Goal: Information Seeking & Learning: Learn about a topic

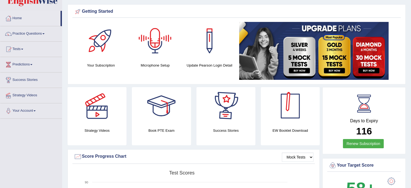
scroll to position [108, 0]
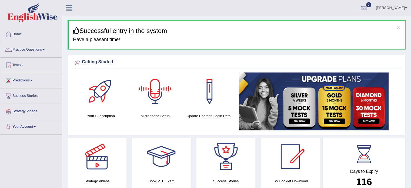
scroll to position [27, 0]
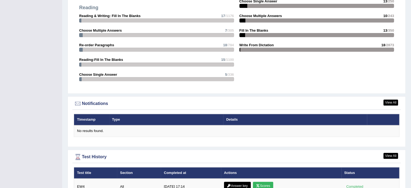
scroll to position [595, 0]
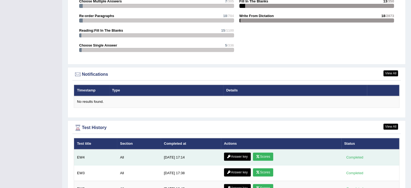
click at [265, 159] on link "Scores" at bounding box center [263, 157] width 20 height 8
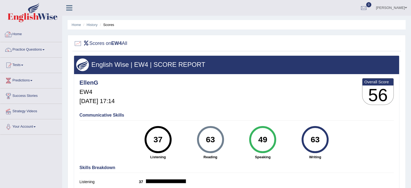
click at [20, 32] on link "Home" at bounding box center [31, 34] width 62 height 14
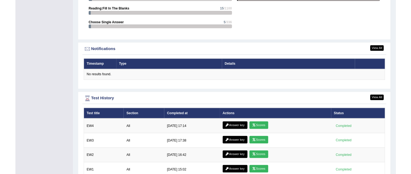
scroll to position [649, 0]
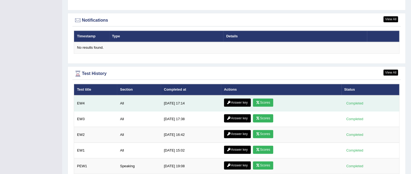
click at [262, 102] on link "Scores" at bounding box center [263, 102] width 20 height 8
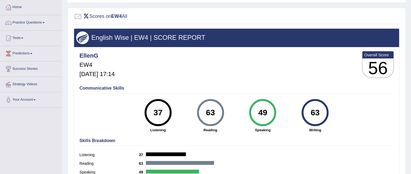
scroll to position [54, 0]
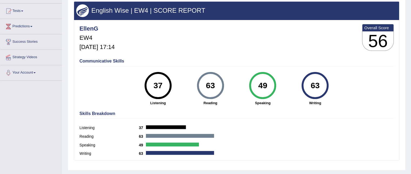
drag, startPoint x: 268, startPoint y: 84, endPoint x: 251, endPoint y: 78, distance: 18.2
click at [251, 78] on div "49" at bounding box center [262, 85] width 27 height 27
click at [265, 93] on div "49" at bounding box center [263, 85] width 20 height 23
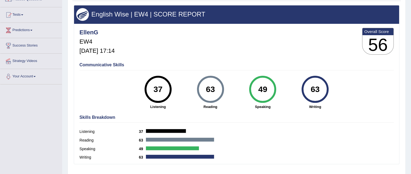
scroll to position [0, 0]
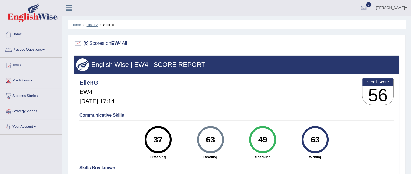
click at [90, 24] on link "History" at bounding box center [92, 25] width 11 height 4
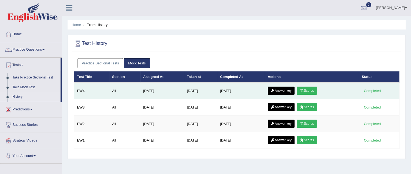
click at [285, 90] on link "Answer key" at bounding box center [281, 91] width 27 height 8
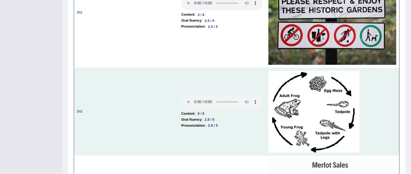
scroll to position [816, 0]
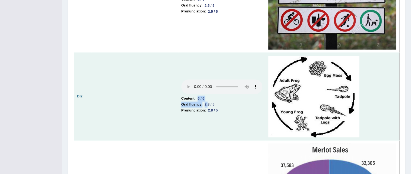
drag, startPoint x: 199, startPoint y: 95, endPoint x: 208, endPoint y: 98, distance: 9.9
click at [208, 98] on td "Content : 6 / 6 Oral fluency : 2.8 / 5 Pronunciation : 2.8 / 5" at bounding box center [222, 96] width 87 height 88
click at [203, 91] on td "Content : 6 / 6 Oral fluency : 2.8 / 5 Pronunciation : 2.8 / 5" at bounding box center [222, 96] width 87 height 88
click at [206, 95] on div "6 / 6" at bounding box center [201, 98] width 11 height 6
click at [194, 90] on td "Content : 6 / 6 Oral fluency : 2.8 / 5 Pronunciation : 2.8 / 5" at bounding box center [222, 96] width 87 height 88
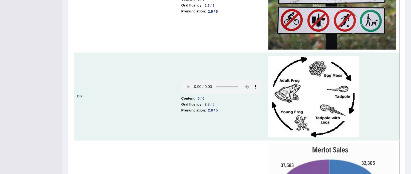
click at [205, 101] on div "2.8 / 5" at bounding box center [210, 104] width 14 height 6
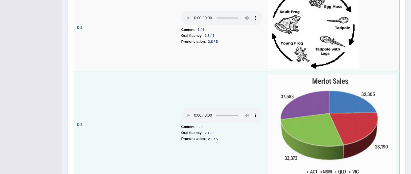
scroll to position [897, 0]
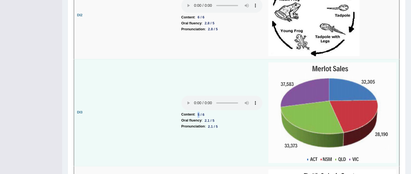
drag, startPoint x: 200, startPoint y: 111, endPoint x: 197, endPoint y: 110, distance: 3.2
click at [197, 112] on div "5 / 6" at bounding box center [201, 115] width 11 height 6
click at [204, 118] on div "2.1 / 5" at bounding box center [210, 121] width 14 height 6
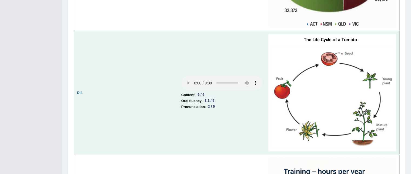
scroll to position [1032, 0]
drag, startPoint x: 198, startPoint y: 91, endPoint x: 210, endPoint y: 95, distance: 12.5
click at [210, 95] on td "Content : 6 / 6 Oral fluency : 3.1 / 5 Pronunciation : 3 / 5" at bounding box center [222, 93] width 87 height 124
click at [201, 92] on div "6 / 6" at bounding box center [201, 95] width 11 height 6
click at [204, 92] on div "6 / 6" at bounding box center [201, 95] width 11 height 6
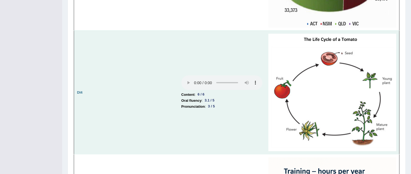
click at [223, 104] on li "Pronunciation : 3 / 5" at bounding box center [222, 107] width 81 height 6
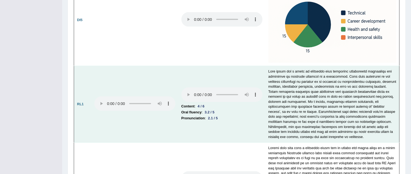
scroll to position [1222, 0]
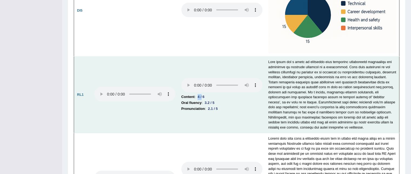
drag, startPoint x: 199, startPoint y: 94, endPoint x: 203, endPoint y: 95, distance: 4.4
click at [203, 95] on div "4 / 6" at bounding box center [201, 97] width 11 height 6
click at [204, 94] on div "4 / 6" at bounding box center [201, 97] width 11 height 6
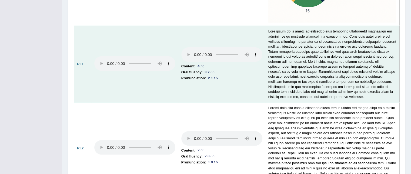
scroll to position [1303, 0]
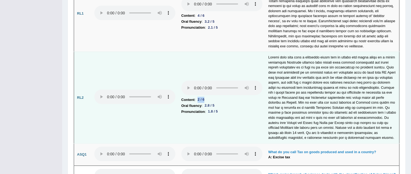
drag, startPoint x: 207, startPoint y: 97, endPoint x: 199, endPoint y: 95, distance: 7.9
click at [199, 97] on div "2 / 6" at bounding box center [201, 100] width 11 height 6
click at [203, 103] on li "Oral fluency : 2.8 / 5" at bounding box center [222, 106] width 81 height 6
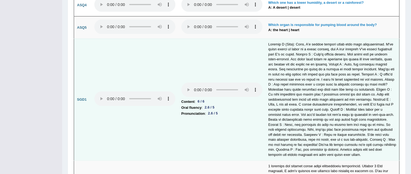
scroll to position [1546, 0]
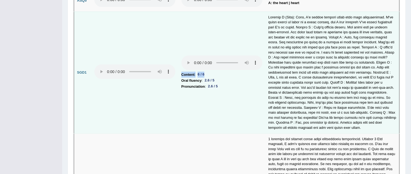
drag, startPoint x: 208, startPoint y: 71, endPoint x: 187, endPoint y: 66, distance: 21.1
click at [187, 66] on td "Content : 6 / 6 Oral fluency : 2.6 / 5 Pronunciation : 2.6 / 5" at bounding box center [222, 73] width 87 height 122
click at [195, 72] on li "Content : 6 / 6" at bounding box center [222, 75] width 81 height 6
click at [200, 84] on b "Pronunciation" at bounding box center [194, 87] width 24 height 6
drag, startPoint x: 182, startPoint y: 69, endPoint x: 207, endPoint y: 71, distance: 25.8
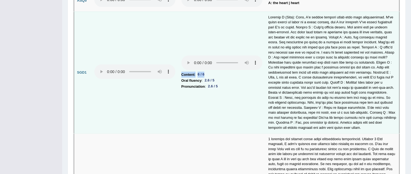
click at [207, 72] on li "Content : 6 / 6" at bounding box center [222, 75] width 81 height 6
click at [232, 84] on li "Pronunciation : 2.6 / 5" at bounding box center [222, 87] width 81 height 6
drag, startPoint x: 183, startPoint y: 75, endPoint x: 204, endPoint y: 78, distance: 22.0
click at [204, 78] on li "Oral fluency : 2.6 / 5" at bounding box center [222, 81] width 81 height 6
click at [223, 84] on li "Pronunciation : 2.6 / 5" at bounding box center [222, 87] width 81 height 6
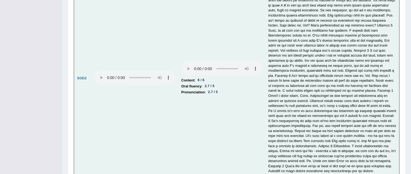
scroll to position [1708, 0]
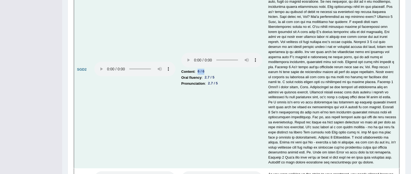
drag, startPoint x: 208, startPoint y: 66, endPoint x: 199, endPoint y: 65, distance: 8.7
click at [199, 69] on li "Content : 6 / 6" at bounding box center [222, 72] width 81 height 6
click at [206, 84] on td "Content : 6 / 6 Oral fluency : 2.7 / 5 Pronunciation : 2.7 / 5" at bounding box center [222, 69] width 87 height 197
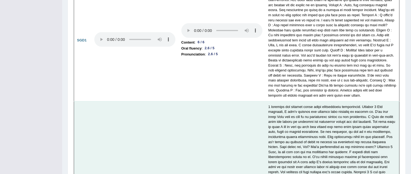
scroll to position [1573, 0]
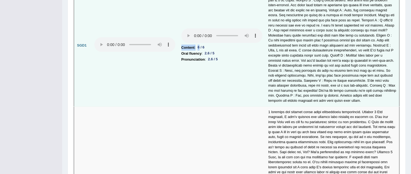
drag, startPoint x: 206, startPoint y: 39, endPoint x: 201, endPoint y: 44, distance: 7.7
click at [201, 44] on td "Content : 6 / 6 Oral fluency : 2.6 / 5 Pronunciation : 2.6 / 5" at bounding box center [222, 46] width 87 height 122
click at [200, 45] on div "6 / 6" at bounding box center [201, 48] width 11 height 6
drag, startPoint x: 198, startPoint y: 42, endPoint x: 207, endPoint y: 42, distance: 8.7
click at [207, 45] on div "6 / 6" at bounding box center [201, 48] width 11 height 6
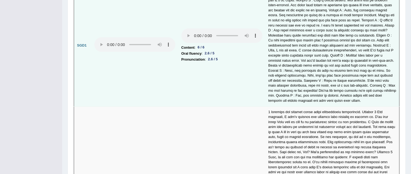
click at [222, 79] on td "Content : 6 / 6 Oral fluency : 2.6 / 5 Pronunciation : 2.6 / 5" at bounding box center [222, 46] width 87 height 122
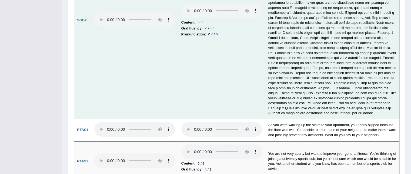
scroll to position [1787, 0]
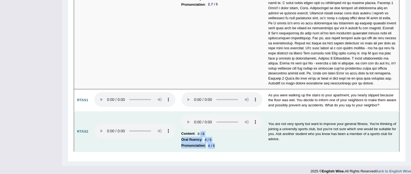
drag, startPoint x: 216, startPoint y: 138, endPoint x: 201, endPoint y: 126, distance: 19.1
click at [201, 126] on td "Content : 0 / 6 Oral fluency : 4 / 5 Pronunciation : 4 / 5" at bounding box center [222, 131] width 87 height 40
click at [206, 137] on div "4 / 5" at bounding box center [208, 140] width 11 height 6
click at [230, 143] on li "Pronunciation : 4 / 5" at bounding box center [222, 146] width 81 height 6
drag, startPoint x: 198, startPoint y: 129, endPoint x: 204, endPoint y: 128, distance: 6.5
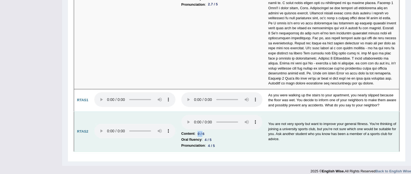
click at [204, 131] on div "0 / 6" at bounding box center [201, 134] width 11 height 6
click at [209, 131] on li "Content : 0 / 6" at bounding box center [222, 134] width 81 height 6
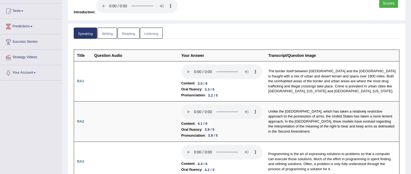
scroll to position [27, 0]
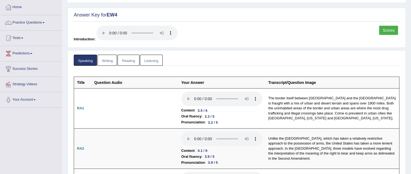
click at [160, 62] on link "Listening" at bounding box center [151, 60] width 23 height 11
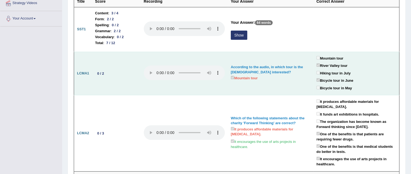
scroll to position [81, 0]
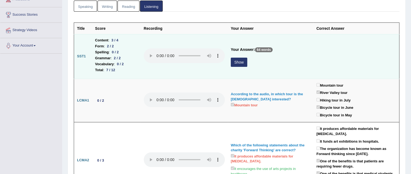
click at [237, 60] on button "Show" at bounding box center [239, 62] width 17 height 9
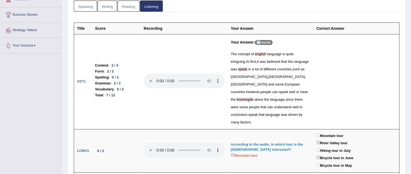
drag, startPoint x: 258, startPoint y: 41, endPoint x: 261, endPoint y: 43, distance: 3.4
click at [261, 43] on p "64 words" at bounding box center [264, 42] width 18 height 5
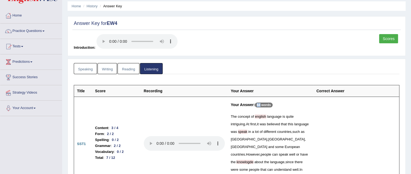
scroll to position [0, 0]
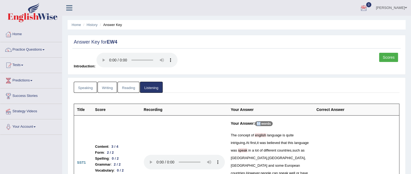
click at [84, 89] on link "Speaking" at bounding box center [85, 87] width 23 height 11
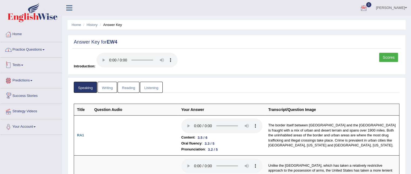
click at [29, 49] on link "Practice Questions" at bounding box center [31, 49] width 62 height 14
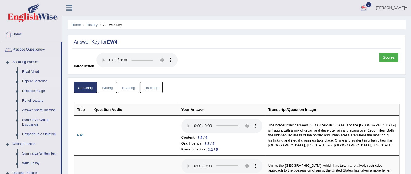
click at [36, 80] on link "Repeat Sentence" at bounding box center [40, 82] width 41 height 10
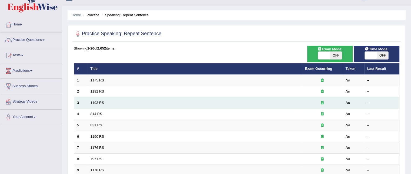
scroll to position [27, 0]
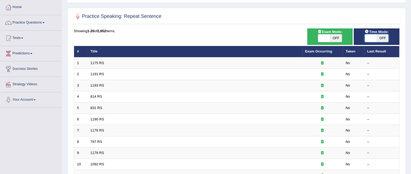
click at [373, 41] on span at bounding box center [371, 38] width 12 height 8
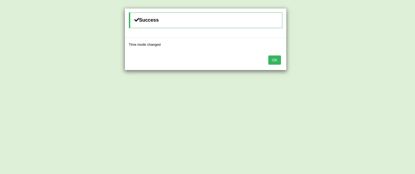
click at [278, 60] on button "OK" at bounding box center [275, 59] width 12 height 9
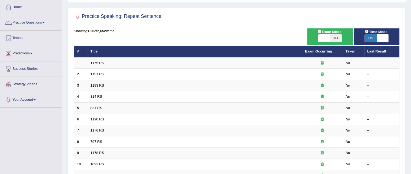
click at [371, 35] on span "ON" at bounding box center [371, 38] width 12 height 8
checkbox input "false"
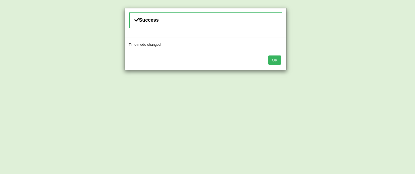
click at [277, 56] on button "OK" at bounding box center [275, 59] width 12 height 9
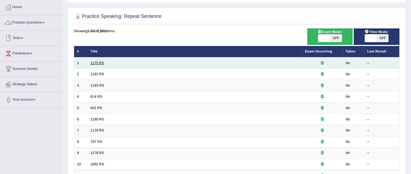
click at [100, 62] on link "1175 RS" at bounding box center [98, 63] width 14 height 4
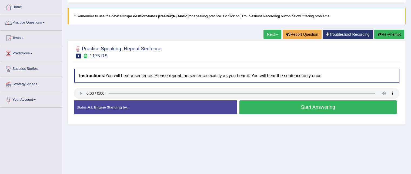
click at [295, 105] on button "Start Answering" at bounding box center [319, 107] width 158 height 14
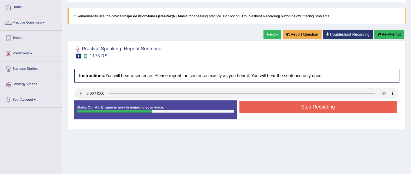
click at [295, 105] on button "Stop Recording" at bounding box center [319, 107] width 158 height 12
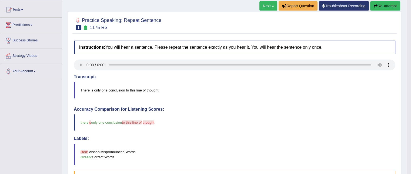
scroll to position [28, 0]
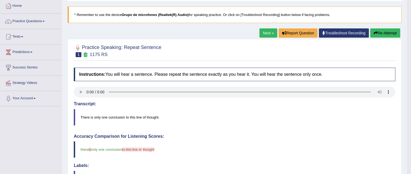
click at [381, 34] on button "Re-Attempt" at bounding box center [386, 32] width 30 height 9
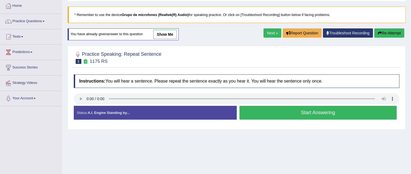
click at [304, 113] on button "Start Answering" at bounding box center [319, 113] width 158 height 14
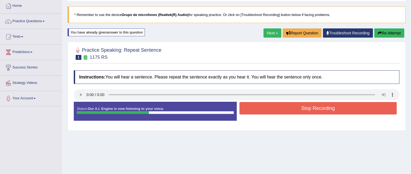
click at [305, 107] on button "Stop Recording" at bounding box center [319, 108] width 158 height 12
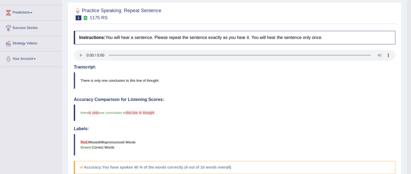
scroll to position [55, 0]
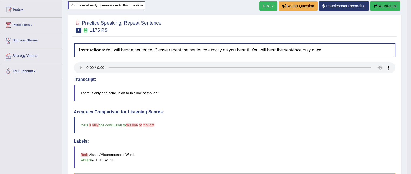
click at [381, 7] on button "Re-Attempt" at bounding box center [386, 5] width 30 height 9
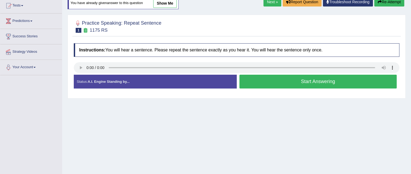
click at [278, 81] on button "Start Answering" at bounding box center [319, 82] width 158 height 14
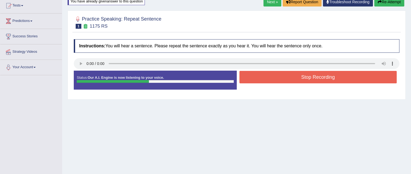
click at [292, 78] on button "Stop Recording" at bounding box center [319, 77] width 158 height 12
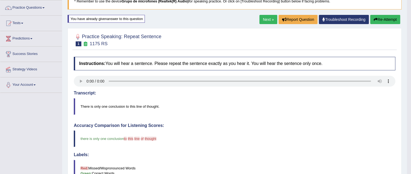
scroll to position [32, 0]
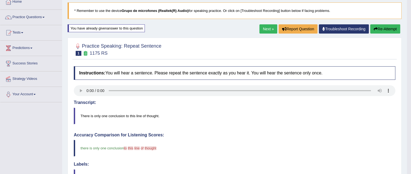
click at [268, 29] on link "Next »" at bounding box center [269, 28] width 18 height 9
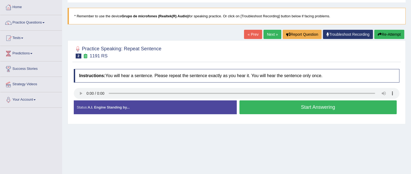
click at [279, 107] on button "Start Answering" at bounding box center [319, 107] width 158 height 14
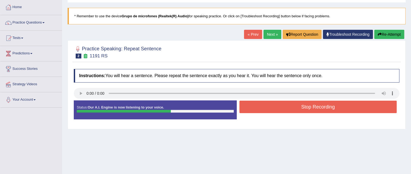
click at [292, 106] on button "Stop Recording" at bounding box center [319, 107] width 158 height 12
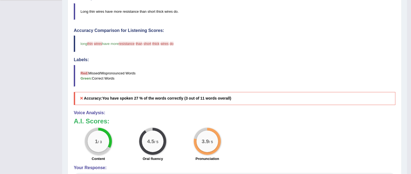
scroll to position [135, 0]
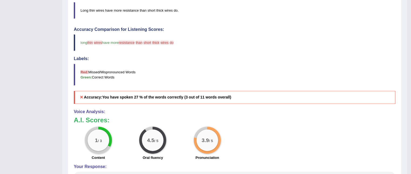
drag, startPoint x: 140, startPoint y: 157, endPoint x: 157, endPoint y: 161, distance: 18.0
click at [157, 161] on div "Voice Analysis: A.I. Scores: 1 / 3 Content 4.5 / 5 Oral fluency 3.9 / 5 Pronunc…" at bounding box center [235, 146] width 322 height 75
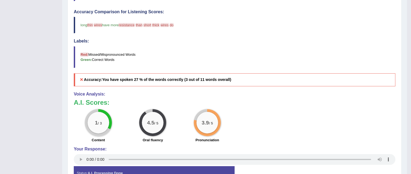
scroll to position [162, 0]
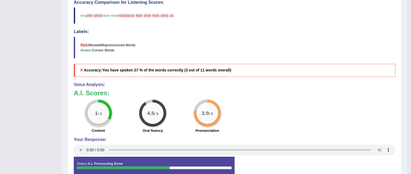
drag, startPoint x: 142, startPoint y: 130, endPoint x: 217, endPoint y: 133, distance: 75.8
click at [217, 133] on div "1 / 3 Content 4.5 / 5 Oral fluency 3.9 / 5 Pronunciation" at bounding box center [234, 117] width 327 height 35
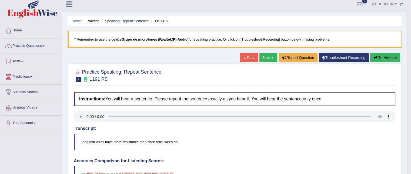
scroll to position [0, 0]
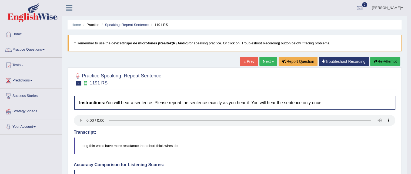
click at [265, 57] on link "Next »" at bounding box center [269, 61] width 18 height 9
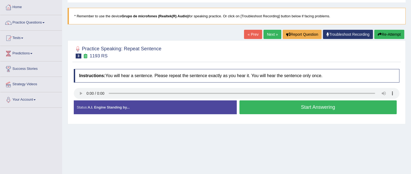
click at [289, 109] on button "Start Answering" at bounding box center [319, 107] width 158 height 14
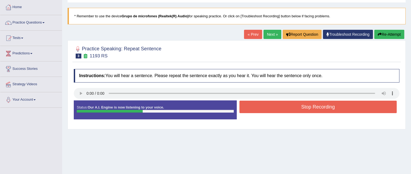
click at [289, 109] on button "Stop Recording" at bounding box center [319, 107] width 158 height 12
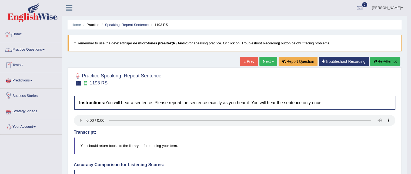
click at [16, 34] on link "Home" at bounding box center [31, 34] width 62 height 14
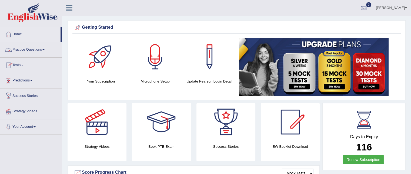
click at [21, 64] on link "Tests" at bounding box center [31, 65] width 62 height 14
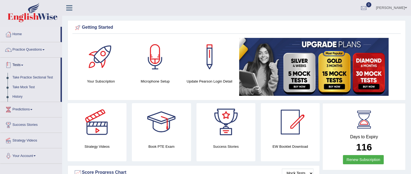
click at [21, 65] on link "Tests" at bounding box center [30, 65] width 60 height 14
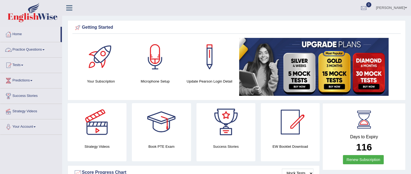
click at [33, 50] on link "Practice Questions" at bounding box center [31, 49] width 62 height 14
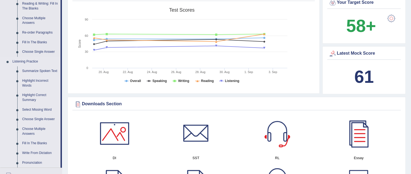
scroll to position [216, 0]
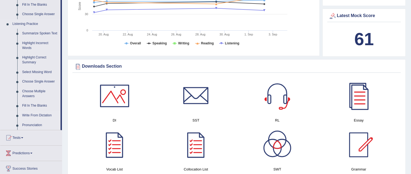
click at [40, 113] on link "Write From Dictation" at bounding box center [40, 116] width 41 height 10
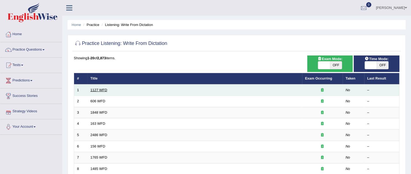
click at [98, 91] on link "1127 WFD" at bounding box center [99, 90] width 17 height 4
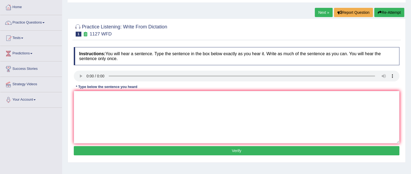
scroll to position [27, 0]
click at [187, 117] on textarea at bounding box center [237, 117] width 326 height 52
click at [242, 121] on textarea at bounding box center [237, 117] width 326 height 52
click at [143, 96] on textarea "A university degree is a requirement for." at bounding box center [237, 117] width 326 height 52
type textarea "A university degree is a requirement for."
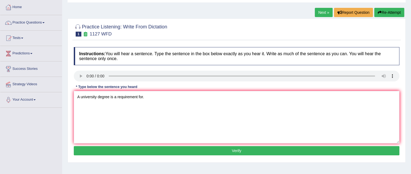
click at [261, 148] on button "Verify" at bounding box center [237, 150] width 326 height 9
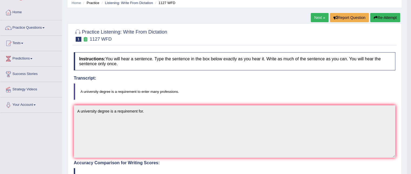
scroll to position [13, 0]
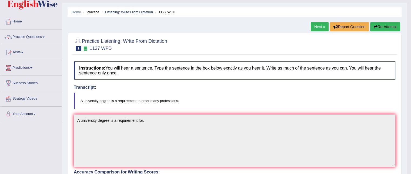
click at [321, 27] on link "Next »" at bounding box center [320, 26] width 18 height 9
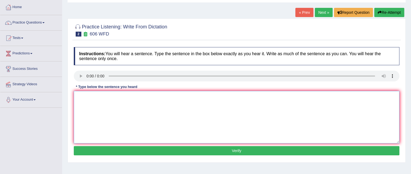
click at [190, 109] on textarea at bounding box center [237, 117] width 326 height 52
click at [92, 98] on textarea "Students language." at bounding box center [237, 117] width 326 height 52
drag, startPoint x: 121, startPoint y: 96, endPoint x: 124, endPoint y: 96, distance: 3.0
click at [121, 95] on textarea "Students study a language." at bounding box center [237, 117] width 326 height 52
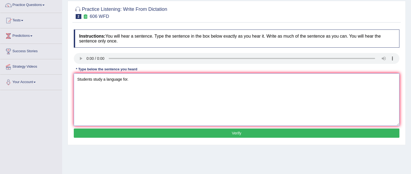
scroll to position [54, 0]
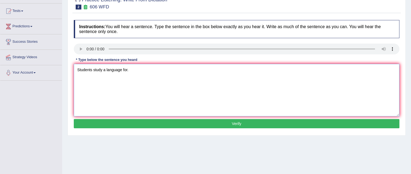
type textarea "Students study a language for."
click at [189, 123] on button "Verify" at bounding box center [237, 123] width 326 height 9
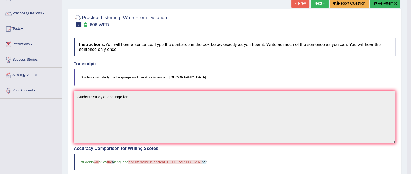
scroll to position [27, 0]
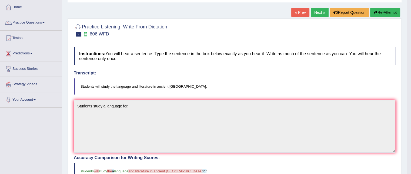
click at [315, 11] on link "Next »" at bounding box center [320, 12] width 18 height 9
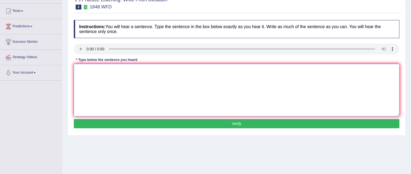
click at [133, 82] on textarea at bounding box center [237, 90] width 326 height 52
click at [101, 71] on textarea "Students must indentification courses." at bounding box center [237, 90] width 326 height 52
click at [145, 70] on textarea "Students must show your indentification courses." at bounding box center [237, 90] width 326 height 52
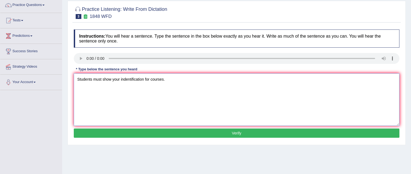
scroll to position [54, 0]
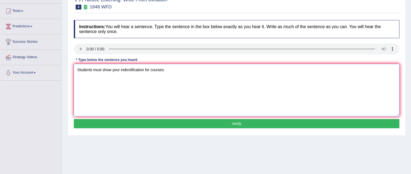
click at [124, 69] on textarea "Students must show your indentification for courses." at bounding box center [237, 90] width 326 height 52
click at [118, 68] on textarea "Students must show your indentification for courses." at bounding box center [237, 90] width 326 height 52
click at [120, 69] on textarea "Students must show your indentification for courses." at bounding box center [237, 90] width 326 height 52
type textarea "Students must show your yours indentification for courses."
click at [163, 122] on button "Verify" at bounding box center [237, 123] width 326 height 9
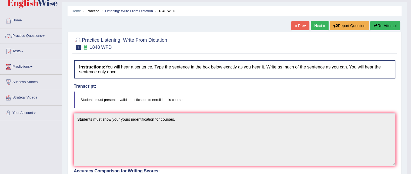
scroll to position [27, 0]
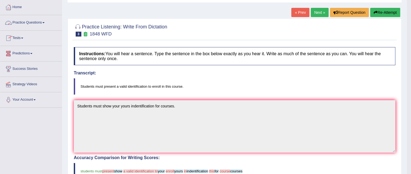
click at [30, 21] on link "Practice Questions" at bounding box center [31, 22] width 62 height 14
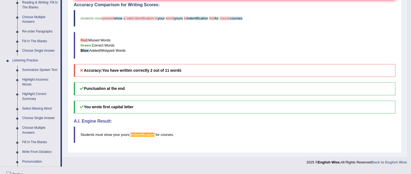
scroll to position [189, 0]
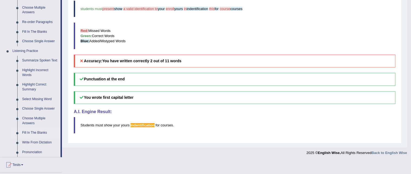
click at [41, 132] on link "Fill In The Blanks" at bounding box center [40, 133] width 41 height 10
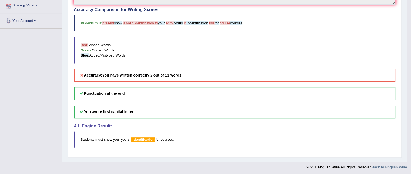
scroll to position [100, 0]
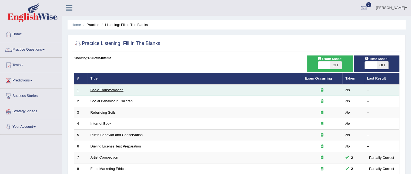
click at [114, 89] on link "Basic Transformation" at bounding box center [107, 90] width 33 height 4
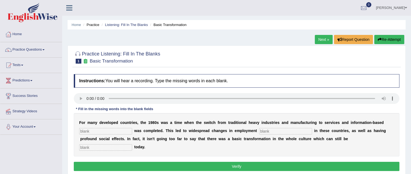
scroll to position [27, 0]
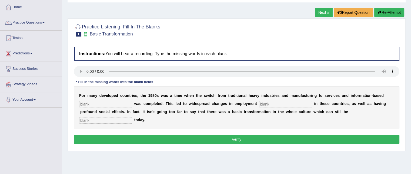
click at [113, 105] on input "text" at bounding box center [105, 104] width 53 height 6
click at [124, 105] on input "text" at bounding box center [105, 104] width 53 height 6
type input "entrepris"
click at [264, 103] on input "text" at bounding box center [285, 104] width 53 height 6
type input "padrons"
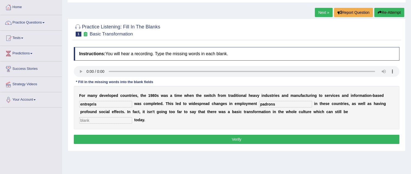
click at [125, 118] on input "text" at bounding box center [105, 120] width 53 height 6
type input "obsorve"
click at [108, 98] on div "F o r m a n y d e v e l o p e d c o u n t r i e s , t h e 1 9 8 0 s w a s a t i…" at bounding box center [237, 107] width 326 height 43
click at [111, 102] on input "entrepris" at bounding box center [105, 104] width 53 height 6
drag, startPoint x: 98, startPoint y: 104, endPoint x: 102, endPoint y: 104, distance: 4.1
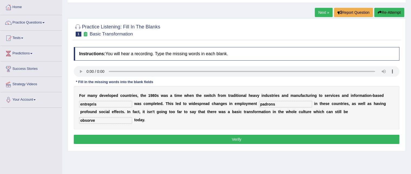
click at [102, 104] on input "entrepris" at bounding box center [105, 104] width 53 height 6
click at [87, 101] on input "entreprise" at bounding box center [105, 104] width 53 height 6
click at [88, 103] on input "enteprise" at bounding box center [105, 104] width 53 height 6
type input "enterprise"
click at [277, 104] on input "padrons" at bounding box center [285, 104] width 53 height 6
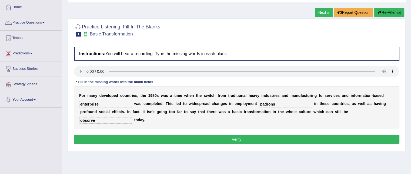
click at [102, 120] on input "obsorve" at bounding box center [105, 120] width 53 height 6
click at [240, 141] on button "Verify" at bounding box center [237, 139] width 326 height 9
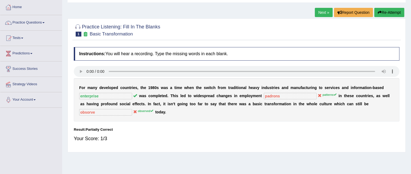
click at [321, 14] on link "Next »" at bounding box center [324, 12] width 18 height 9
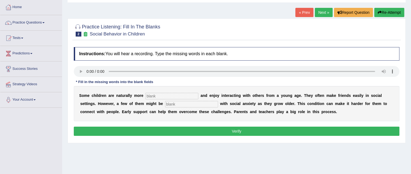
click at [179, 95] on input "text" at bounding box center [172, 96] width 53 height 6
type input "sociable"
click at [177, 104] on input "text" at bounding box center [191, 104] width 53 height 6
type input "diagnostic"
click at [163, 94] on input "sociable" at bounding box center [172, 96] width 53 height 6
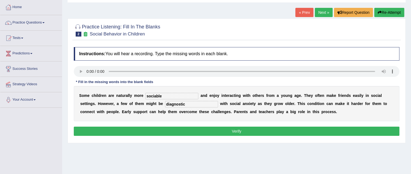
click at [235, 131] on button "Verify" at bounding box center [237, 131] width 326 height 9
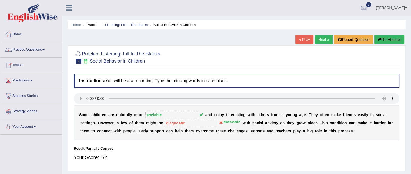
click at [31, 52] on link "Practice Questions" at bounding box center [31, 49] width 62 height 14
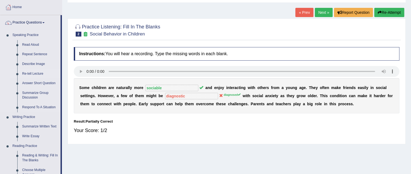
scroll to position [54, 0]
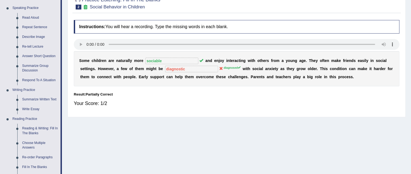
click at [197, 135] on div "Home Practice Listening: Fill In The Blanks Social Behavior in Children « Prev …" at bounding box center [236, 81] width 349 height 270
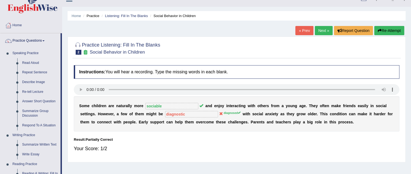
scroll to position [0, 0]
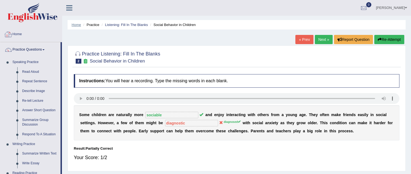
click at [76, 25] on link "Home" at bounding box center [76, 25] width 9 height 4
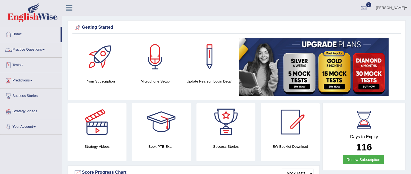
click at [22, 49] on link "Practice Questions" at bounding box center [31, 49] width 62 height 14
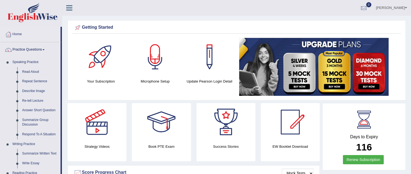
click at [24, 48] on link "Practice Questions" at bounding box center [30, 49] width 60 height 14
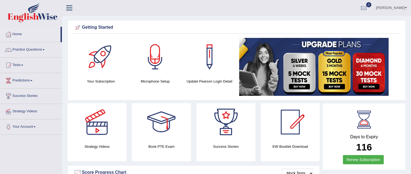
click at [22, 65] on link "Tests" at bounding box center [31, 65] width 62 height 14
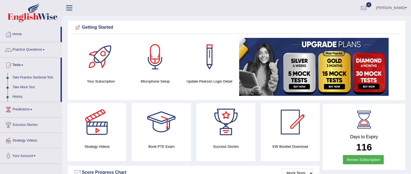
click at [25, 88] on link "Take Mock Test" at bounding box center [35, 88] width 51 height 10
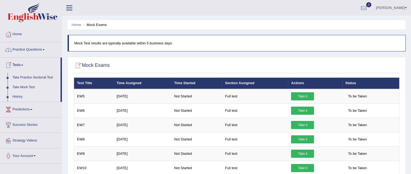
click at [20, 95] on link "History" at bounding box center [35, 97] width 51 height 10
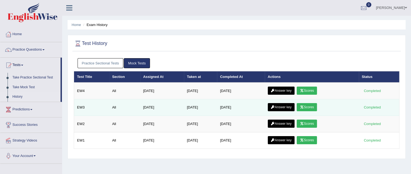
click at [308, 106] on link "Scores" at bounding box center [307, 107] width 20 height 8
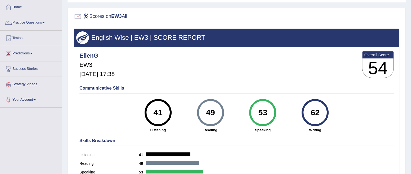
scroll to position [54, 0]
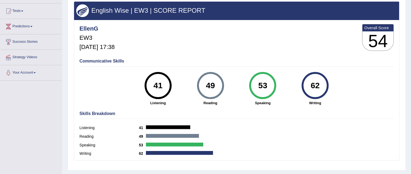
drag, startPoint x: 322, startPoint y: 87, endPoint x: 142, endPoint y: 91, distance: 180.7
click at [141, 72] on div "41 Listening 49 [GEOGRAPHIC_DATA] 53 Speaking 62 Writing" at bounding box center [237, 72] width 315 height 0
click at [142, 92] on div "41 Listening" at bounding box center [158, 89] width 52 height 34
drag, startPoint x: 155, startPoint y: 85, endPoint x: 229, endPoint y: 90, distance: 74.2
click at [225, 72] on div "41 Listening 49 [GEOGRAPHIC_DATA] 53 Speaking 62 Writing" at bounding box center [237, 72] width 315 height 0
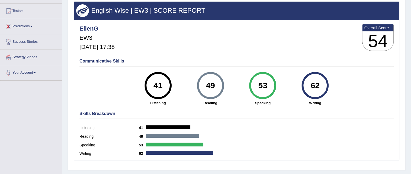
click at [235, 96] on div "49 [GEOGRAPHIC_DATA]" at bounding box center [210, 89] width 52 height 34
drag, startPoint x: 218, startPoint y: 86, endPoint x: 151, endPoint y: 74, distance: 68.4
click at [151, 72] on div "41 Listening 49 Reading 53 Speaking 62 Writing" at bounding box center [237, 72] width 315 height 0
click at [235, 129] on div "Listening 41" at bounding box center [237, 128] width 315 height 9
drag, startPoint x: 267, startPoint y: 83, endPoint x: 256, endPoint y: 85, distance: 11.3
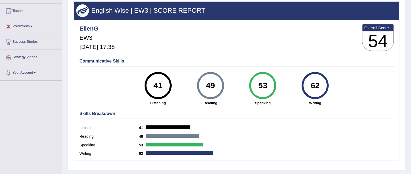
click at [256, 85] on div "53" at bounding box center [263, 85] width 20 height 23
click at [275, 91] on div "53" at bounding box center [262, 85] width 27 height 27
drag, startPoint x: 271, startPoint y: 89, endPoint x: 127, endPoint y: 80, distance: 143.9
click at [127, 80] on div "Communicative Skills 41 Listening 49 Reading 53 Speaking 62 Writing" at bounding box center [236, 81] width 317 height 51
click at [130, 91] on div "Communicative Skills 41 Listening 49 Reading 53 Speaking 62 Writing" at bounding box center [236, 81] width 317 height 51
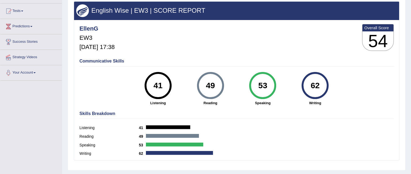
click at [212, 131] on div "Listening 41" at bounding box center [237, 128] width 315 height 9
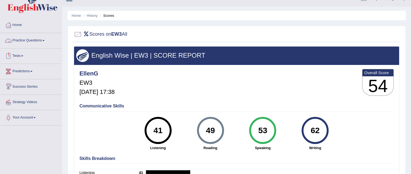
scroll to position [0, 0]
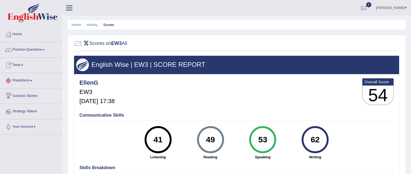
click at [26, 47] on link "Practice Questions" at bounding box center [31, 49] width 62 height 14
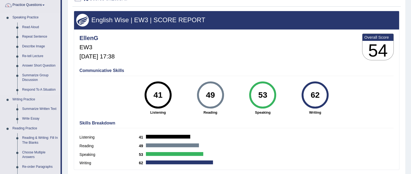
scroll to position [54, 0]
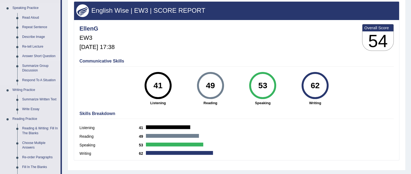
click at [41, 56] on link "Answer Short Question" at bounding box center [40, 56] width 41 height 10
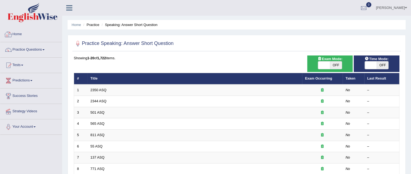
click at [21, 35] on link "Home" at bounding box center [31, 34] width 62 height 14
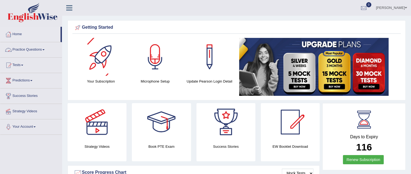
click at [28, 51] on link "Practice Questions" at bounding box center [31, 49] width 62 height 14
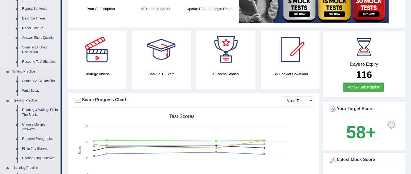
scroll to position [81, 0]
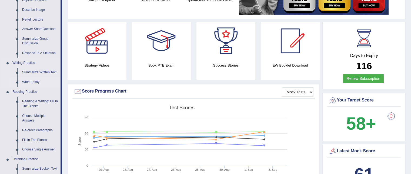
click at [30, 81] on link "Write Essay" at bounding box center [40, 82] width 41 height 10
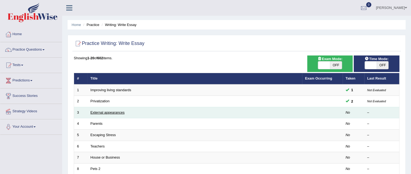
click at [105, 114] on link "External appearances" at bounding box center [108, 112] width 34 height 4
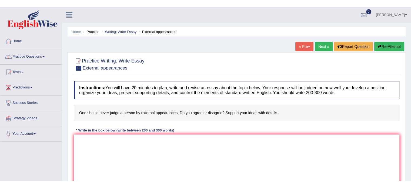
scroll to position [27, 0]
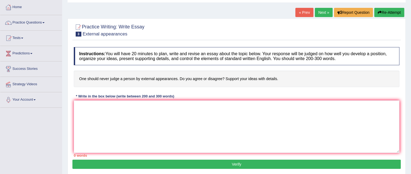
click at [143, 96] on div "* Write in the box below (write between 200 and 300 words)" at bounding box center [125, 96] width 103 height 5
click at [145, 97] on div "* Write in the box below (write between 200 and 300 words)" at bounding box center [125, 96] width 103 height 5
click at [164, 106] on textarea at bounding box center [237, 126] width 326 height 52
